Goal: Task Accomplishment & Management: Use online tool/utility

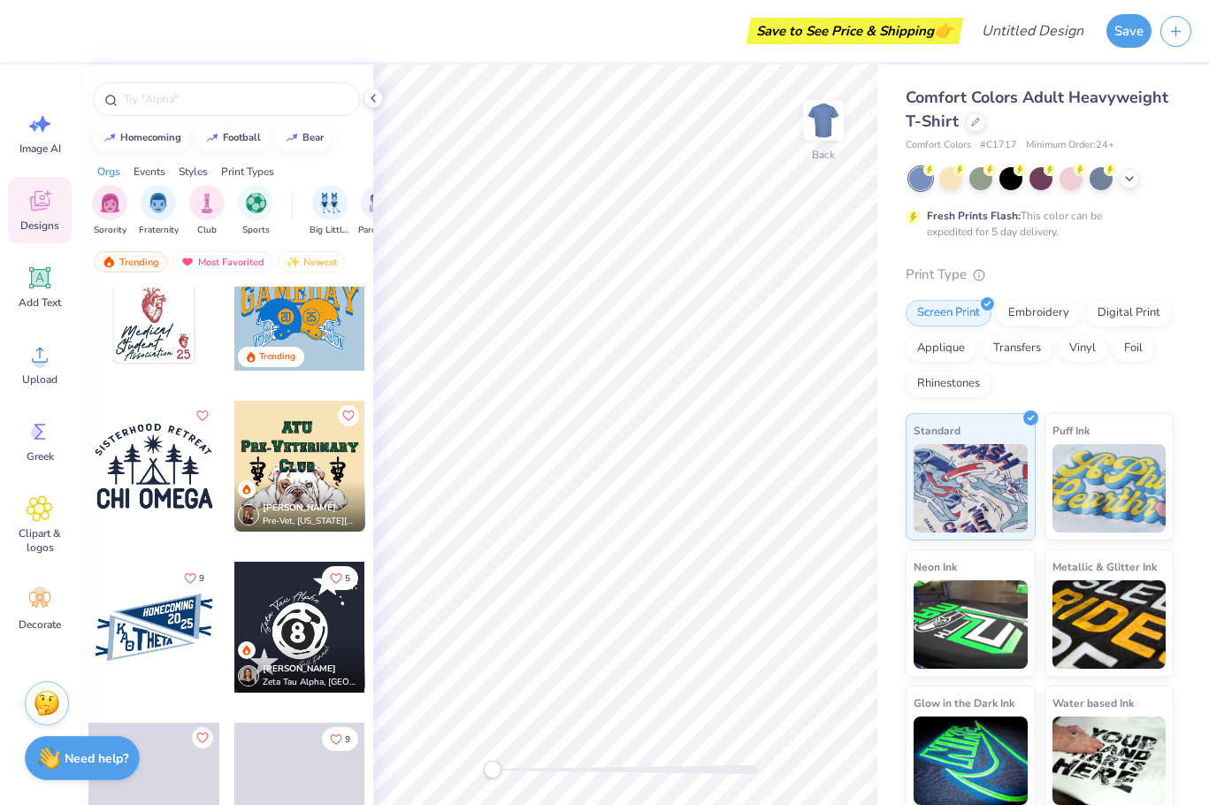
scroll to position [13982, 0]
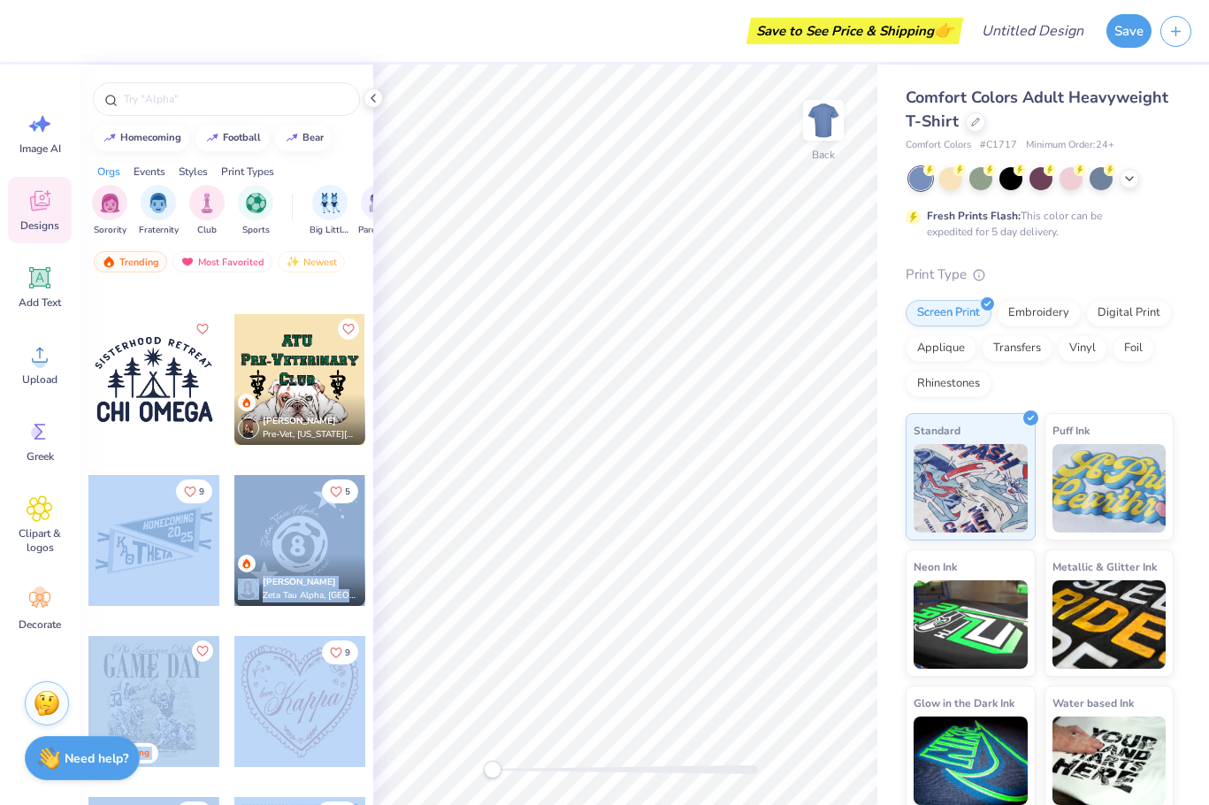
click at [556, 407] on div "Save to See Price & Shipping 👉 Design Title Save Image AI Designs Add Text Uplo…" at bounding box center [604, 402] width 1209 height 805
click at [168, 546] on div at bounding box center [153, 540] width 131 height 131
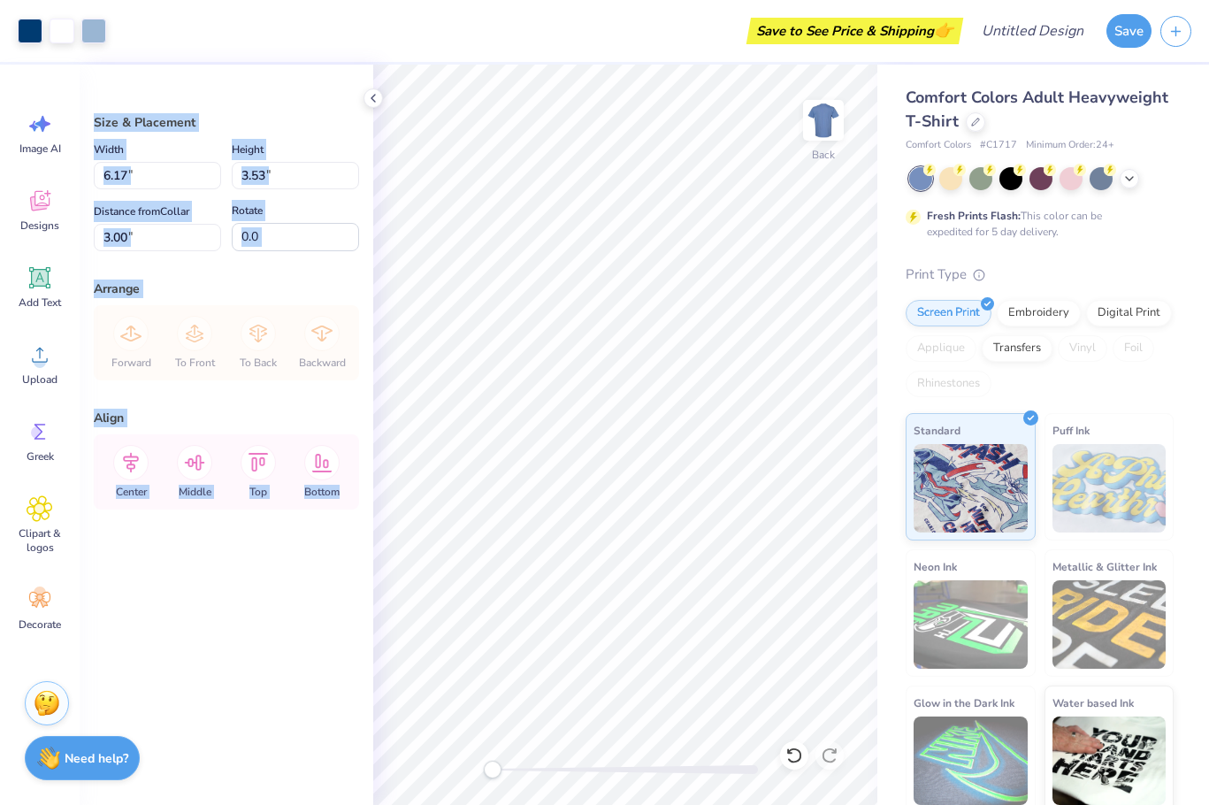
type input "9.08"
type input "5.20"
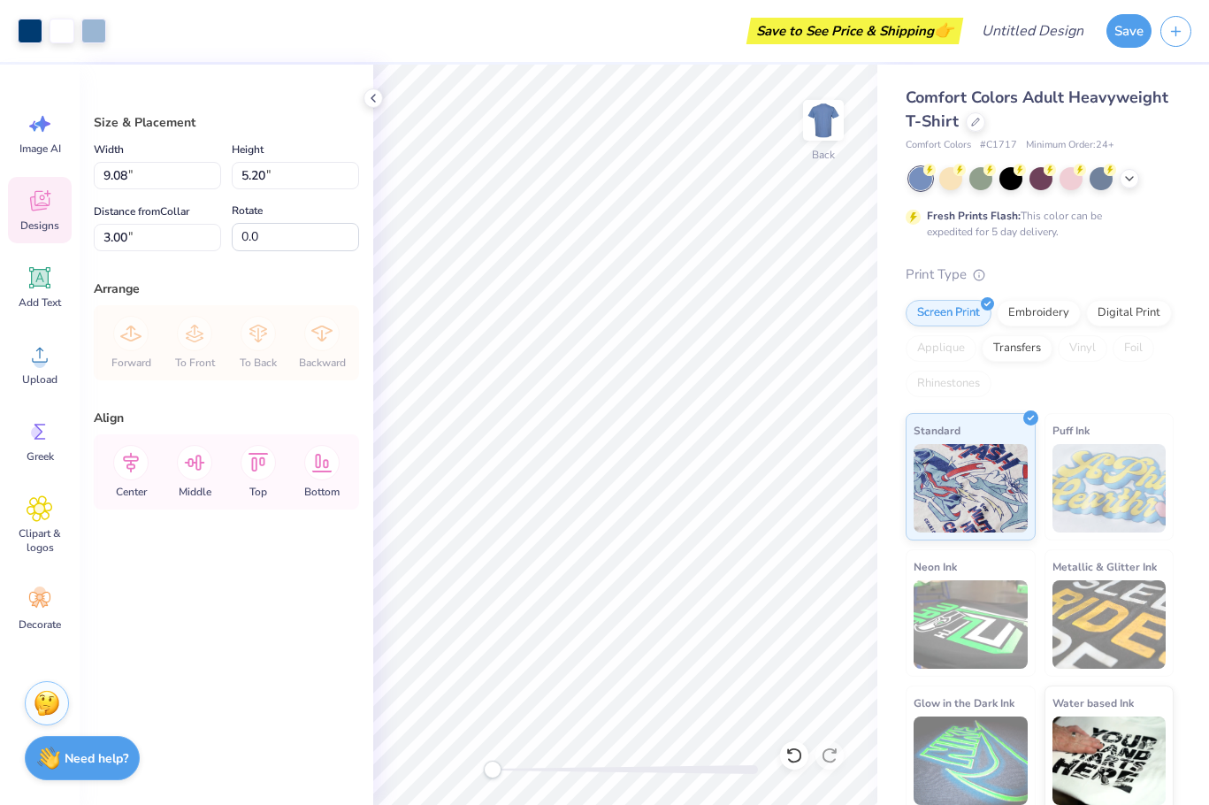
click at [35, 200] on icon at bounding box center [39, 203] width 17 height 14
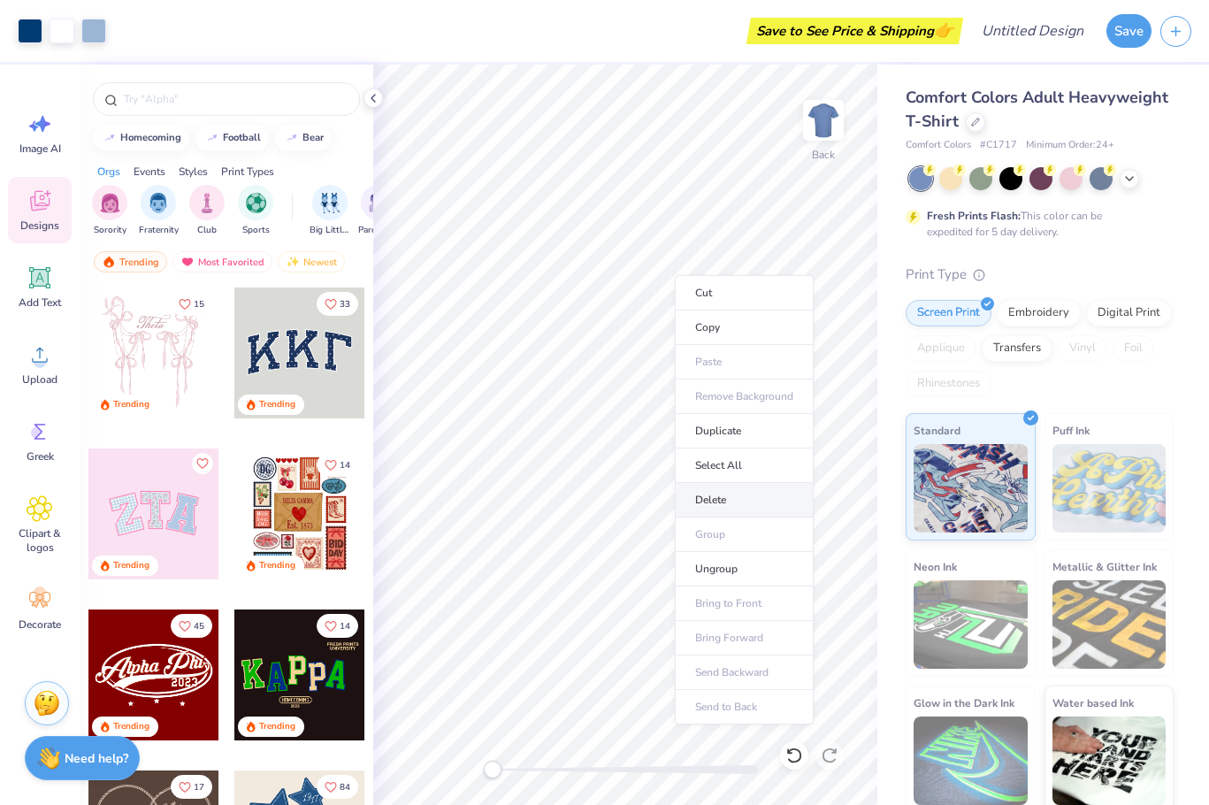
click at [718, 500] on li "Delete" at bounding box center [744, 500] width 139 height 35
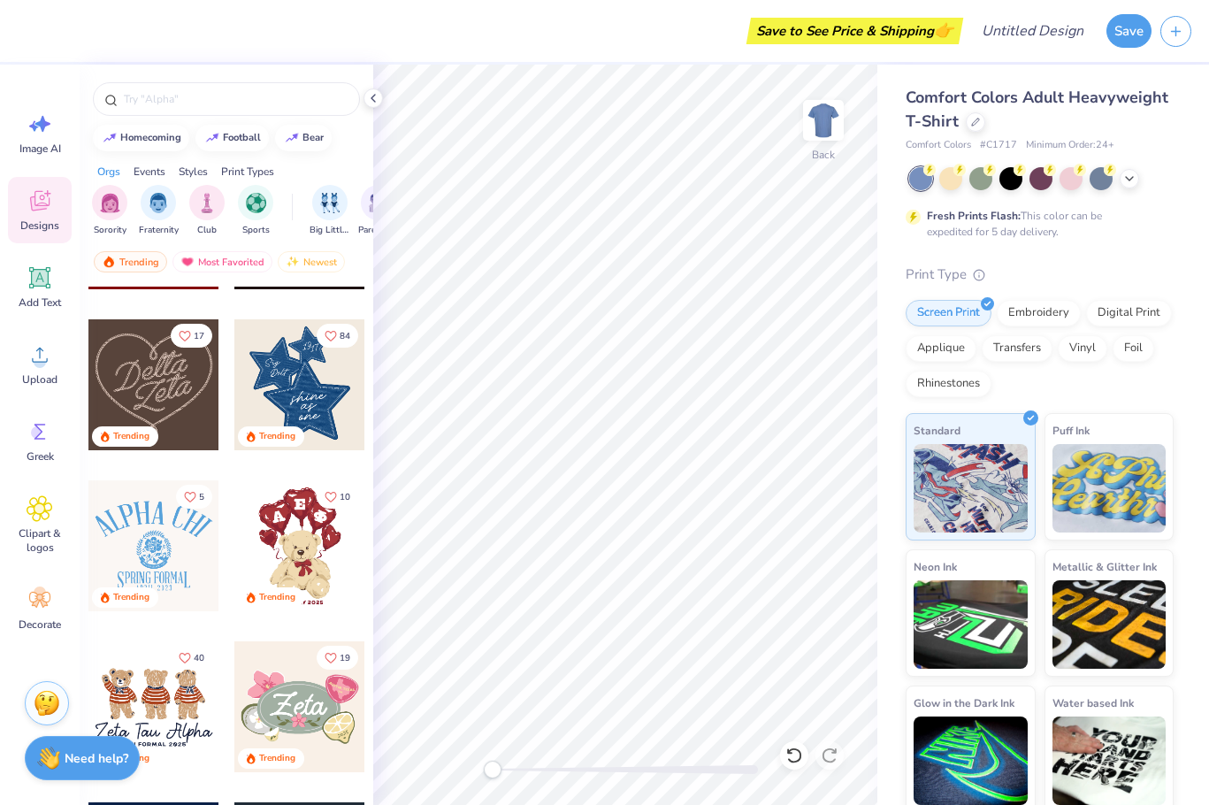
scroll to position [708, 0]
